Goal: Browse casually: Explore the website without a specific task or goal

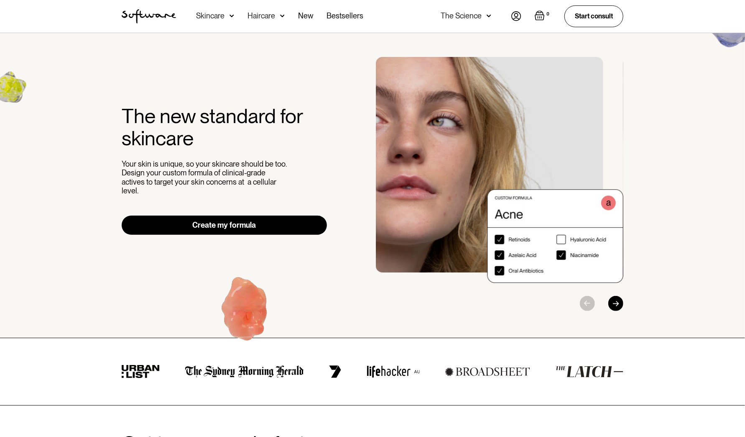
scroll to position [1, 0]
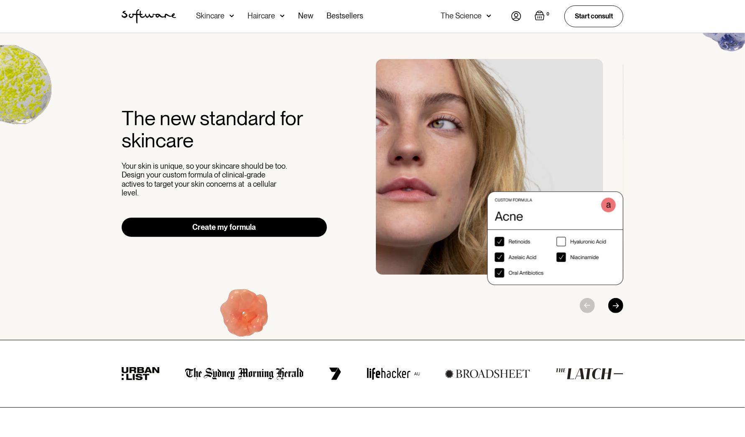
click at [616, 299] on div "Next slide" at bounding box center [615, 305] width 15 height 15
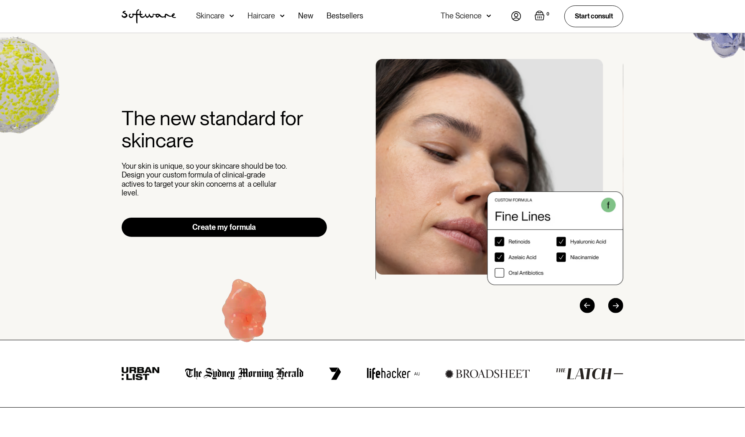
click at [616, 299] on div "Next slide" at bounding box center [615, 305] width 15 height 15
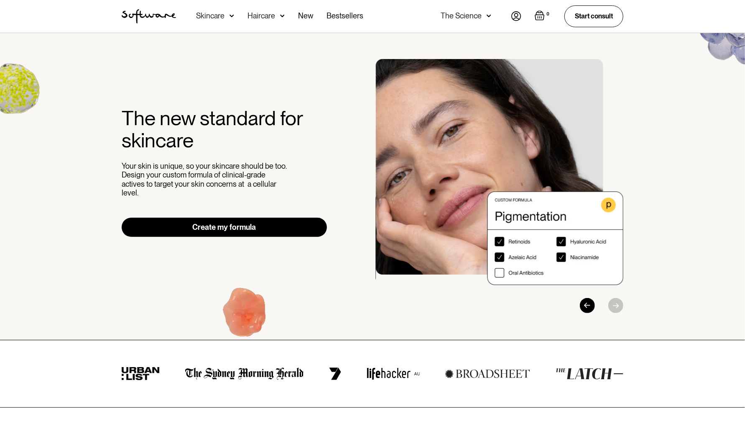
click at [616, 299] on div at bounding box center [584, 305] width 78 height 15
click at [498, 272] on img "3 / 3" at bounding box center [500, 172] width 248 height 226
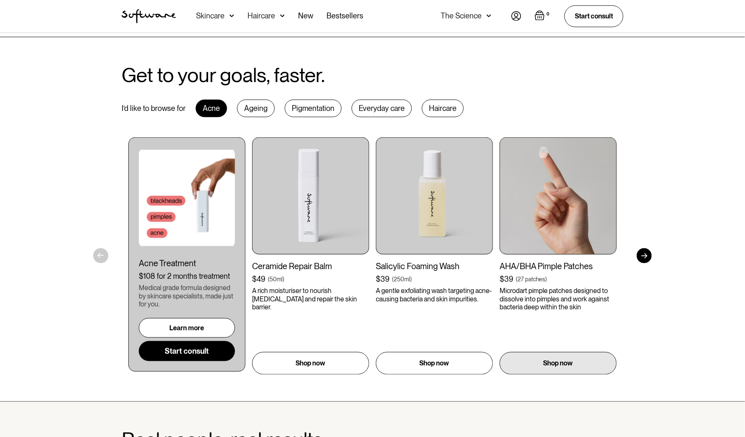
scroll to position [371, 0]
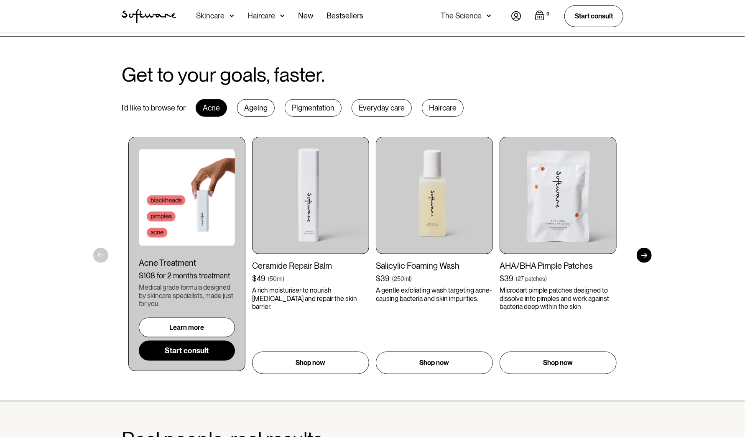
click at [645, 259] on div at bounding box center [644, 255] width 15 height 15
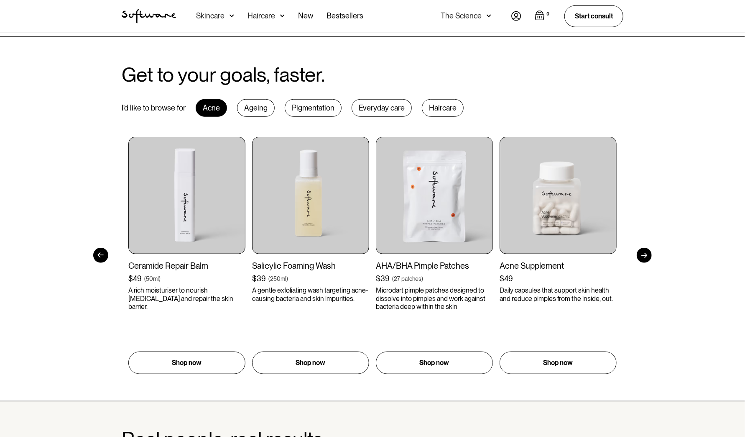
click at [645, 259] on div at bounding box center [644, 255] width 15 height 15
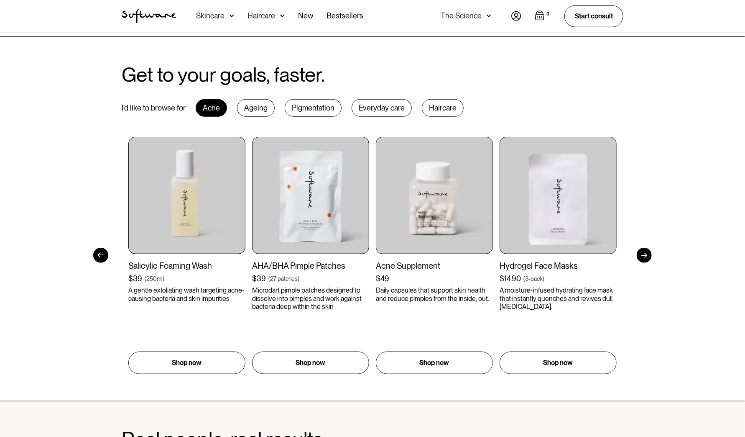
click at [645, 259] on div at bounding box center [644, 255] width 15 height 15
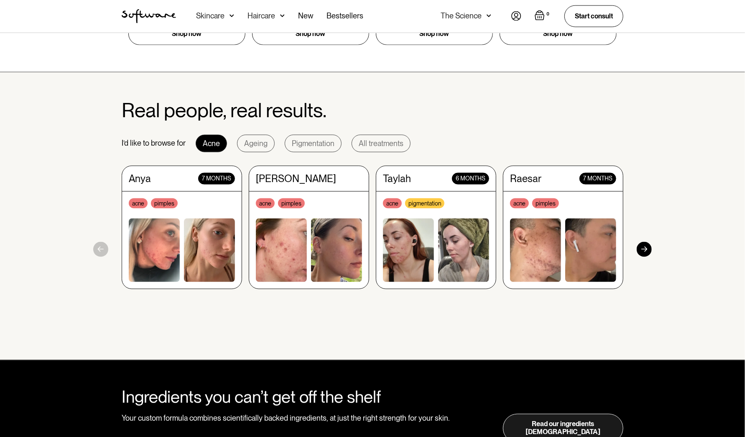
scroll to position [702, 0]
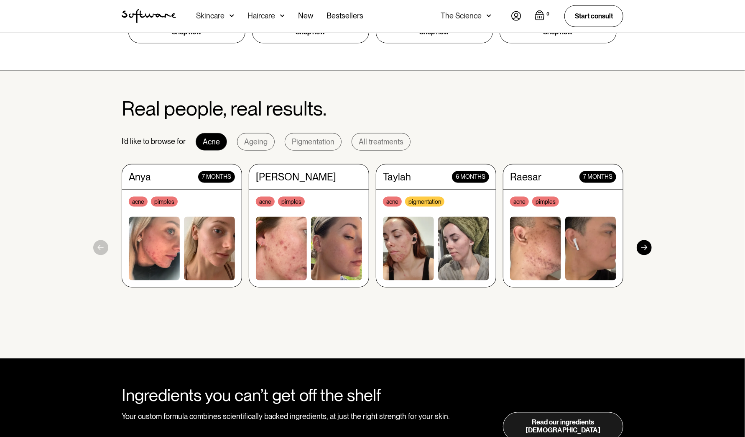
click at [647, 250] on div at bounding box center [644, 247] width 15 height 15
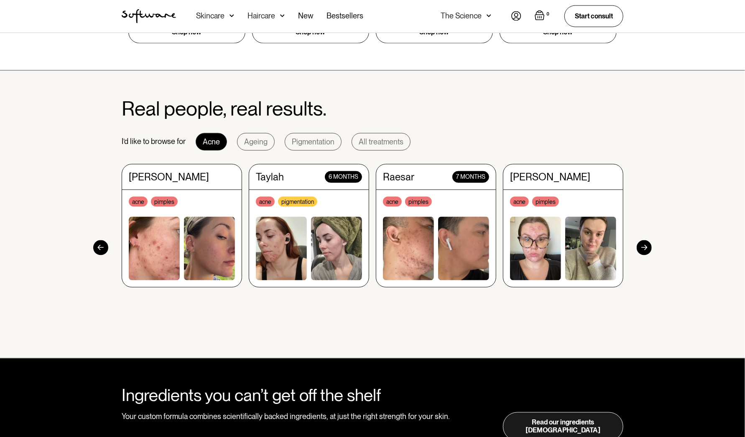
click at [647, 250] on div at bounding box center [644, 247] width 15 height 15
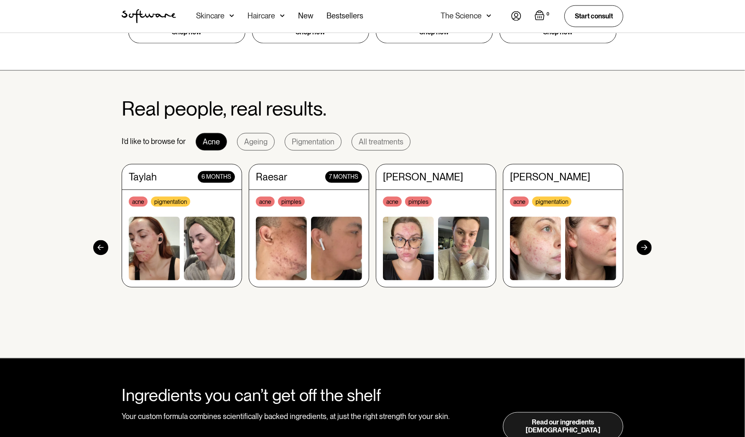
click at [647, 250] on div at bounding box center [644, 247] width 15 height 15
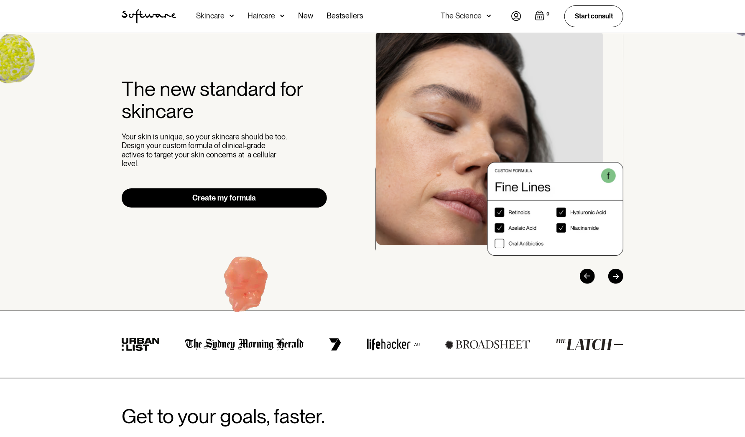
scroll to position [0, 0]
